Goal: Task Accomplishment & Management: Manage account settings

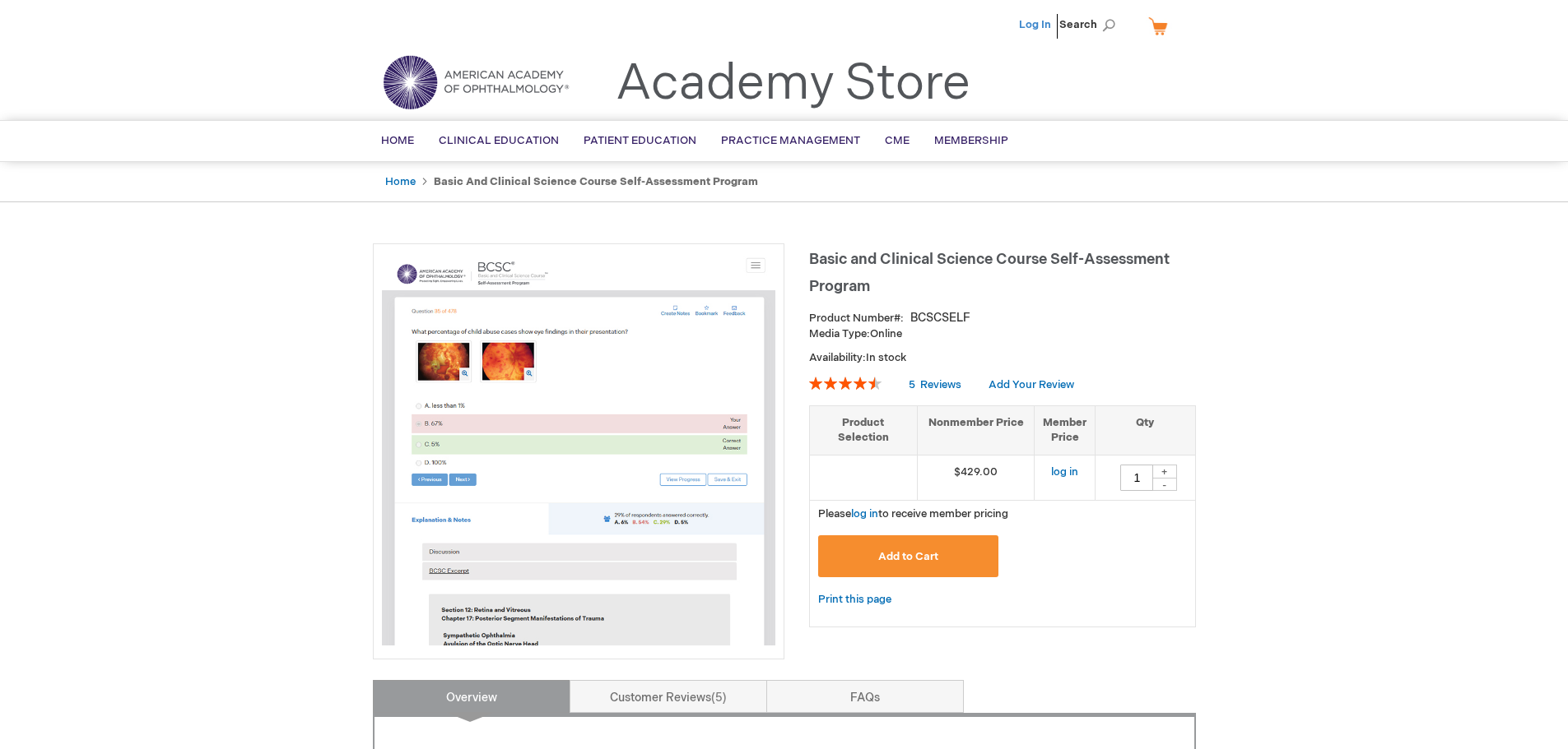
click at [1042, 21] on link "Log In" at bounding box center [1035, 24] width 32 height 13
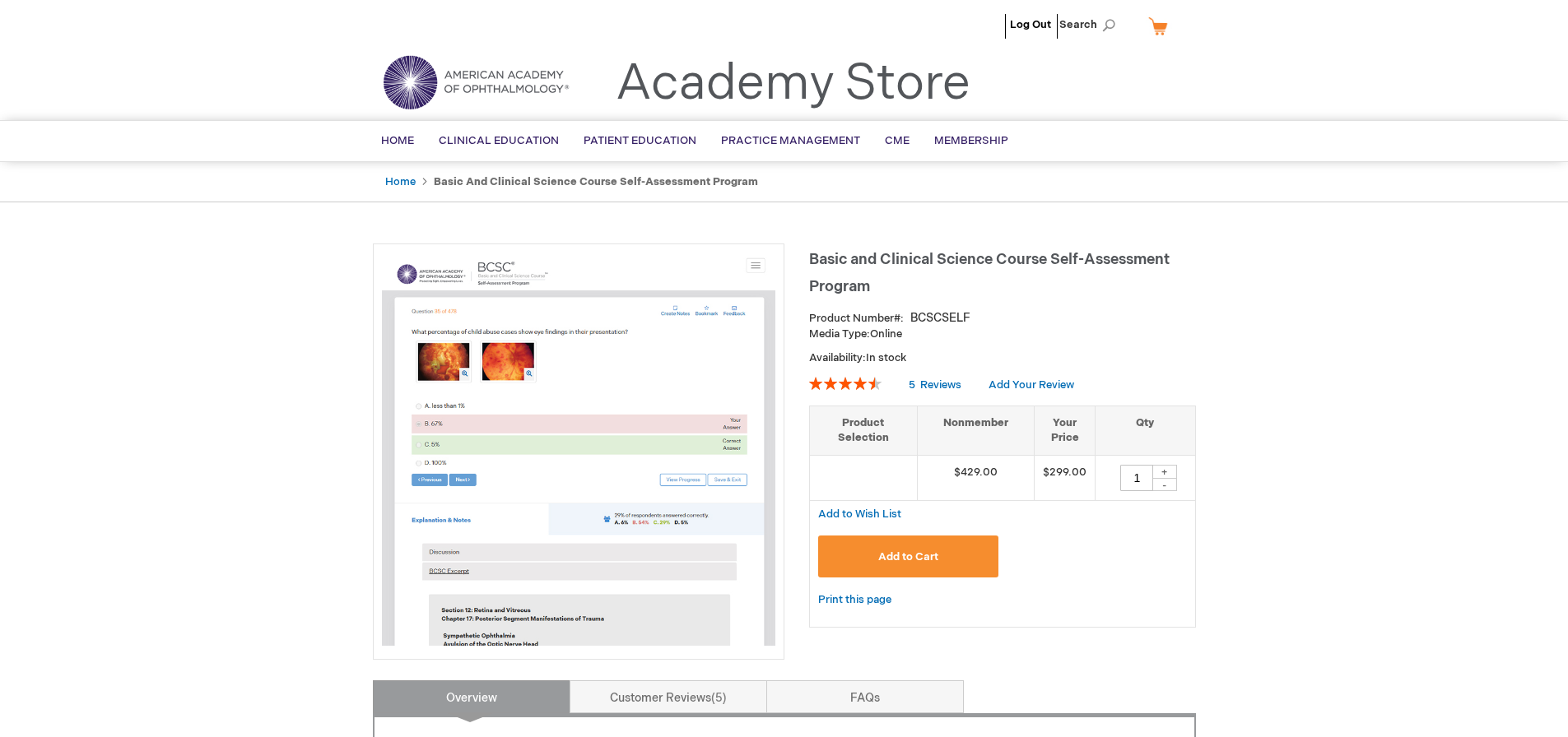
type input "1"
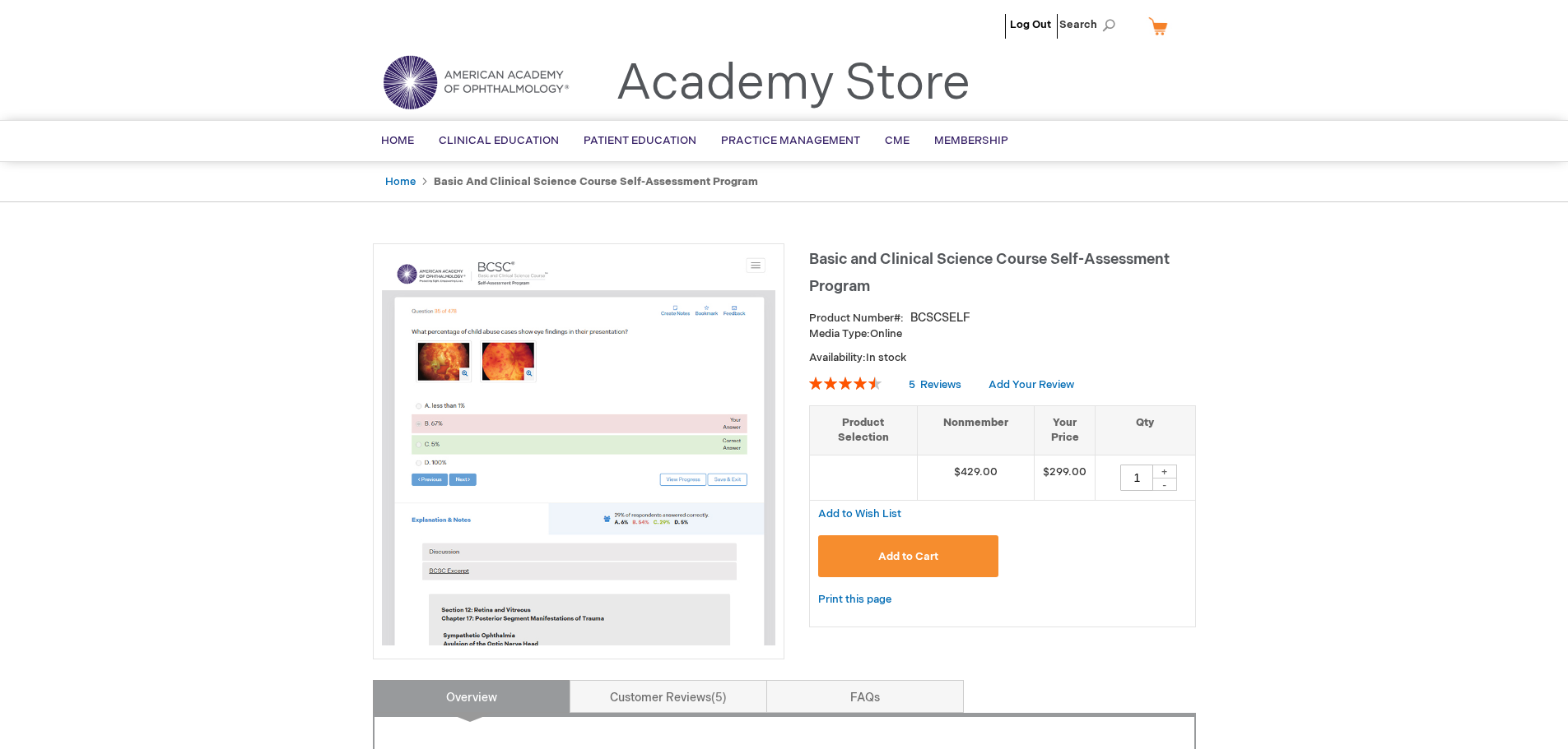
click at [494, 79] on img at bounding box center [475, 82] width 197 height 59
